Goal: Task Accomplishment & Management: Use online tool/utility

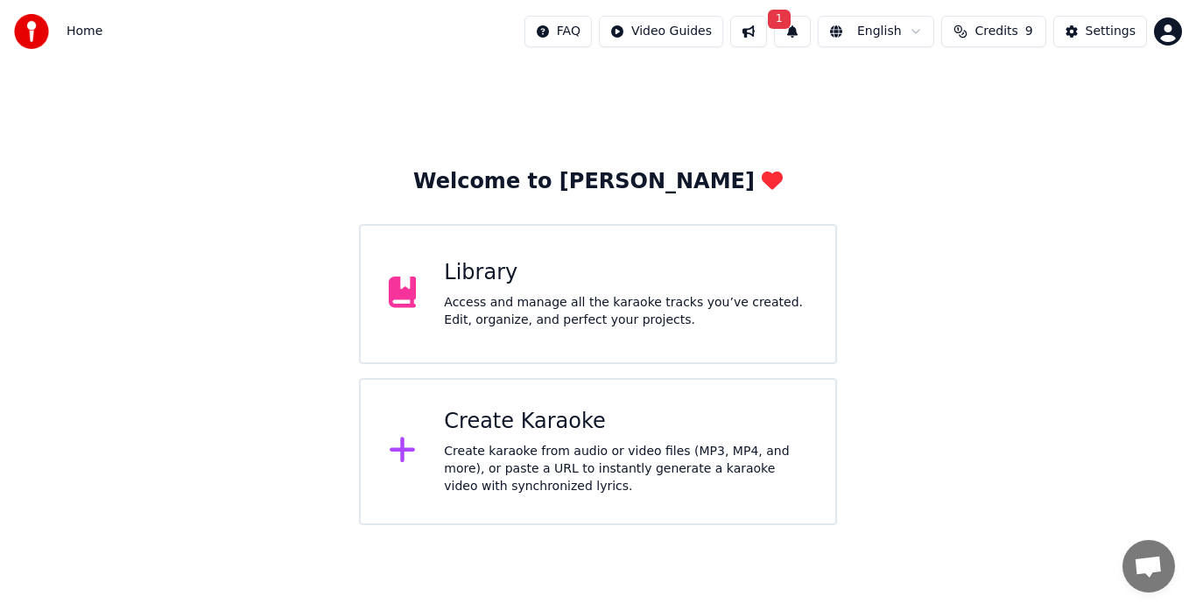
click at [538, 261] on div "Library" at bounding box center [625, 273] width 363 height 28
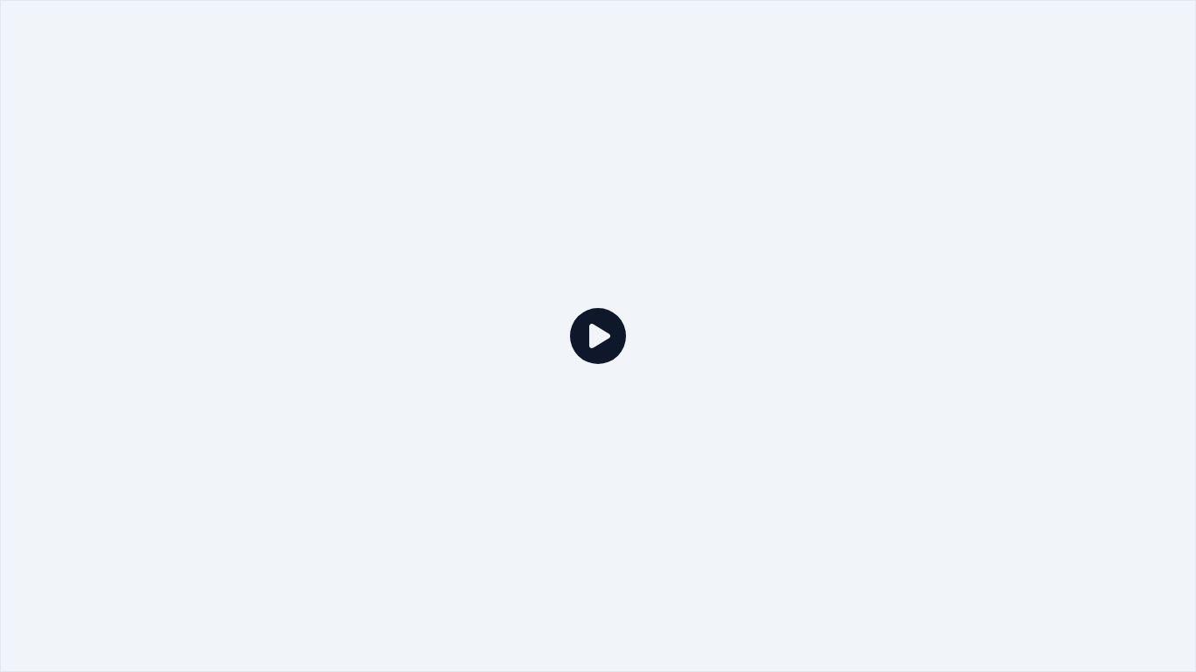
click at [602, 321] on icon at bounding box center [598, 336] width 56 height 56
click at [606, 340] on icon at bounding box center [598, 336] width 56 height 56
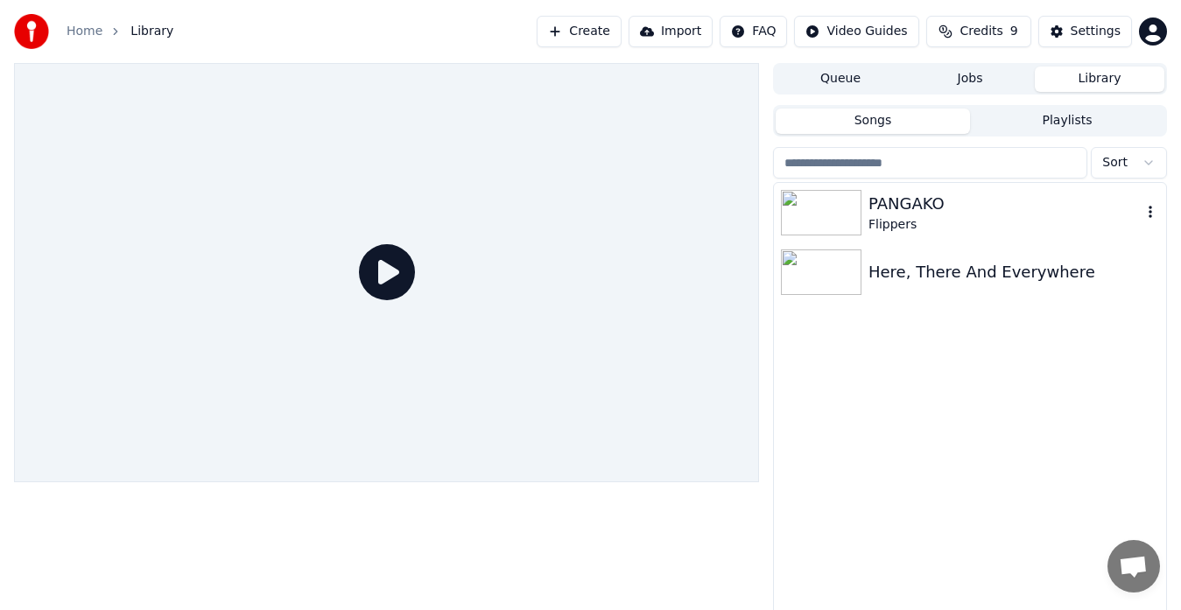
click at [901, 216] on div "Flippers" at bounding box center [1004, 225] width 273 height 18
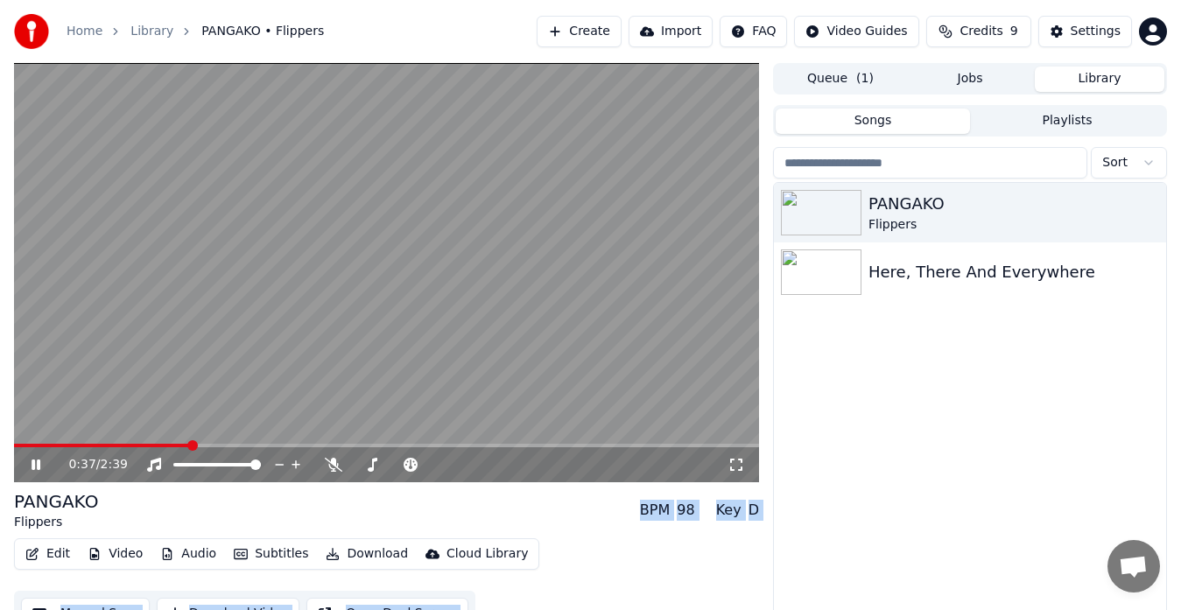
click at [680, 31] on button "Import" at bounding box center [670, 32] width 84 height 32
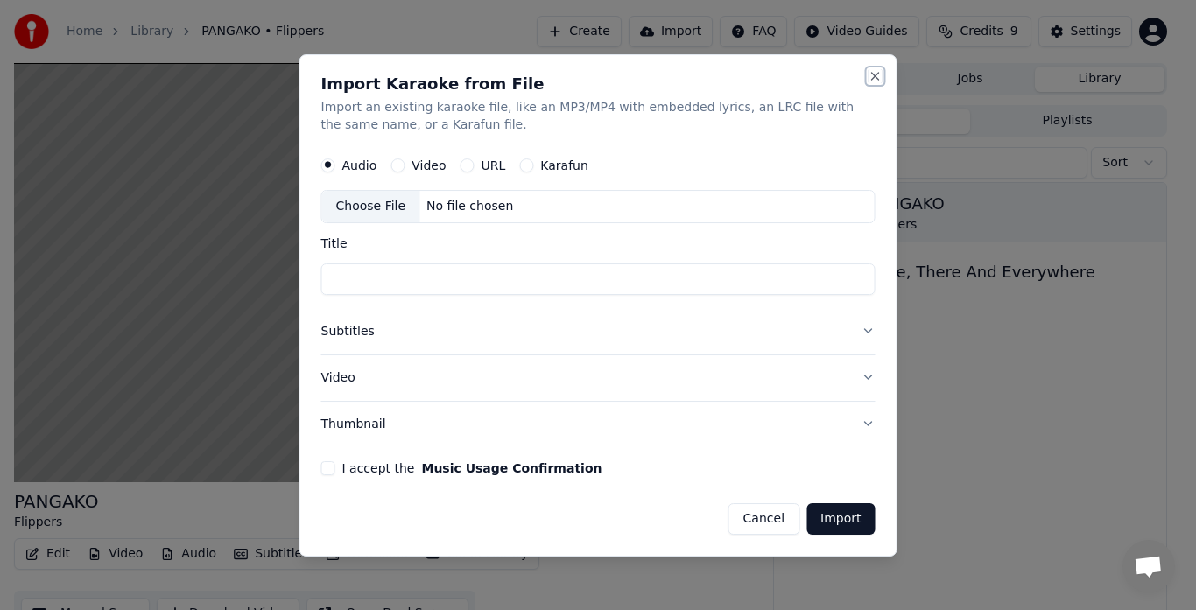
click at [876, 75] on button "Close" at bounding box center [875, 76] width 14 height 14
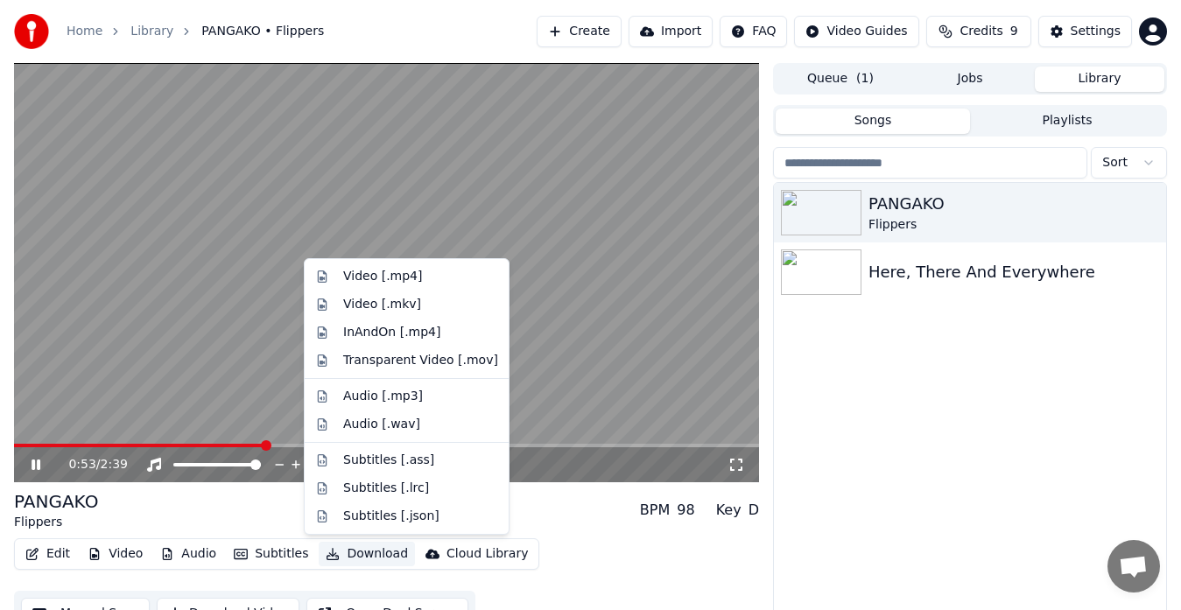
click at [328, 553] on icon "button" at bounding box center [333, 554] width 14 height 12
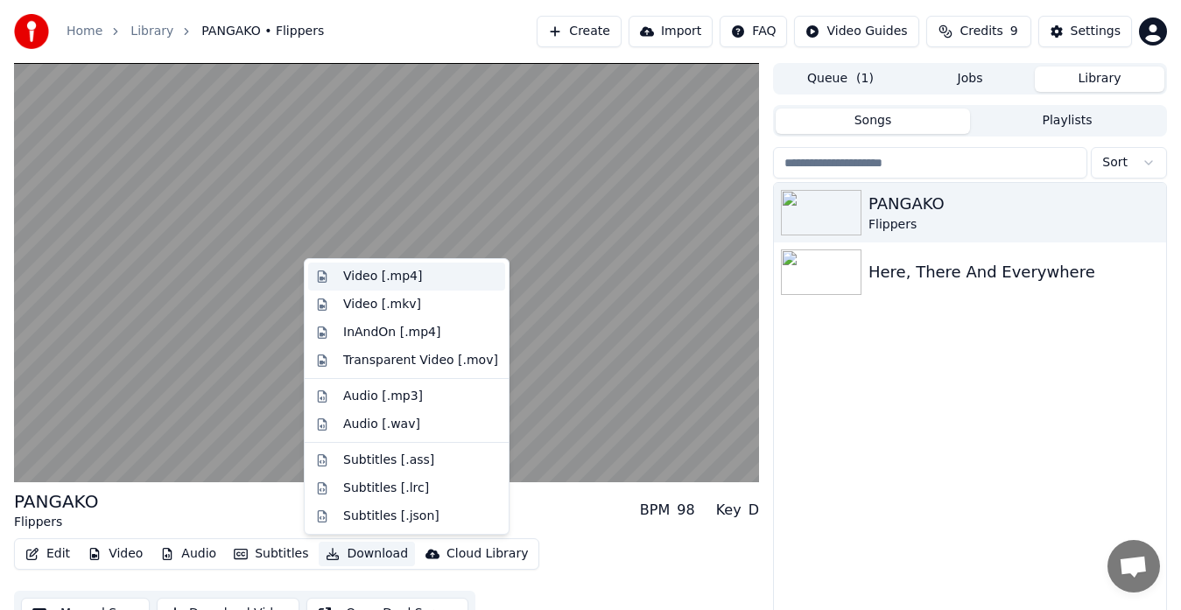
click at [382, 275] on div "Video [.mp4]" at bounding box center [382, 277] width 79 height 18
